Goal: Information Seeking & Learning: Learn about a topic

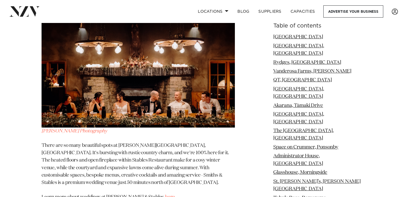
scroll to position [5081, 0]
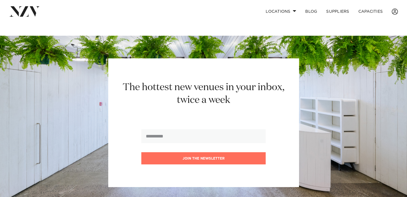
scroll to position [252, 0]
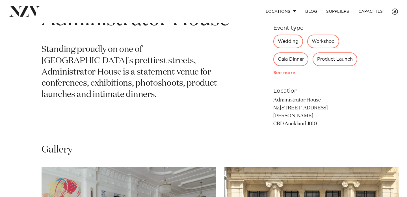
click at [281, 74] on link "See more" at bounding box center [296, 72] width 44 height 5
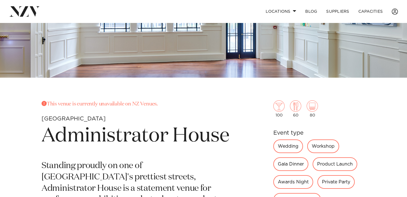
scroll to position [136, 0]
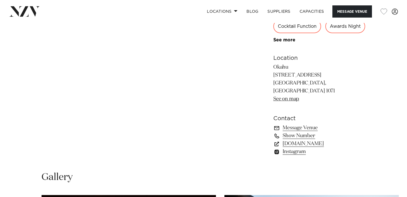
scroll to position [348, 0]
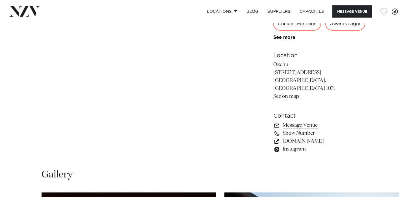
click at [311, 145] on link "www.okahubay.com" at bounding box center [320, 141] width 92 height 8
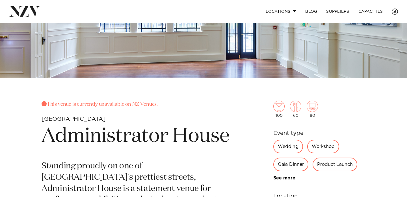
click at [22, 9] on img at bounding box center [24, 11] width 31 height 10
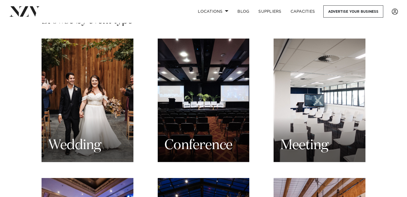
scroll to position [550, 0]
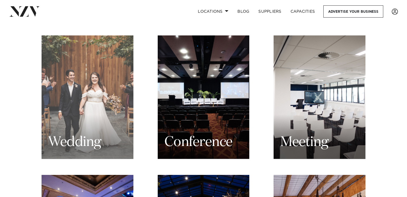
click at [96, 95] on div "Wedding" at bounding box center [88, 96] width 92 height 123
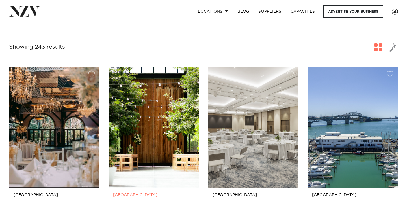
scroll to position [153, 0]
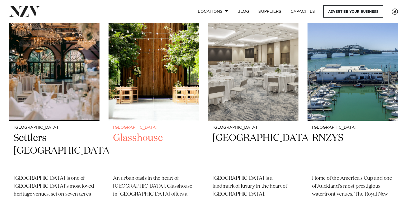
click at [149, 111] on img at bounding box center [154, 59] width 91 height 121
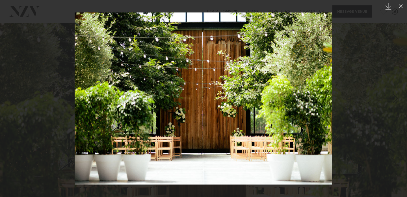
click at [380, 100] on div at bounding box center [203, 98] width 407 height 197
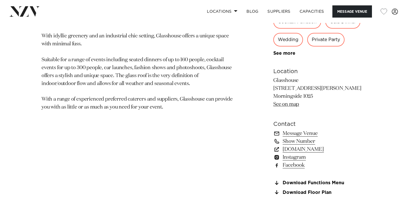
scroll to position [335, 0]
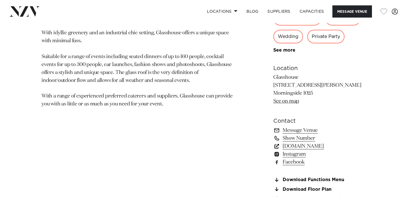
click at [288, 149] on link "[DOMAIN_NAME]" at bounding box center [320, 146] width 92 height 8
